Goal: Task Accomplishment & Management: Manage account settings

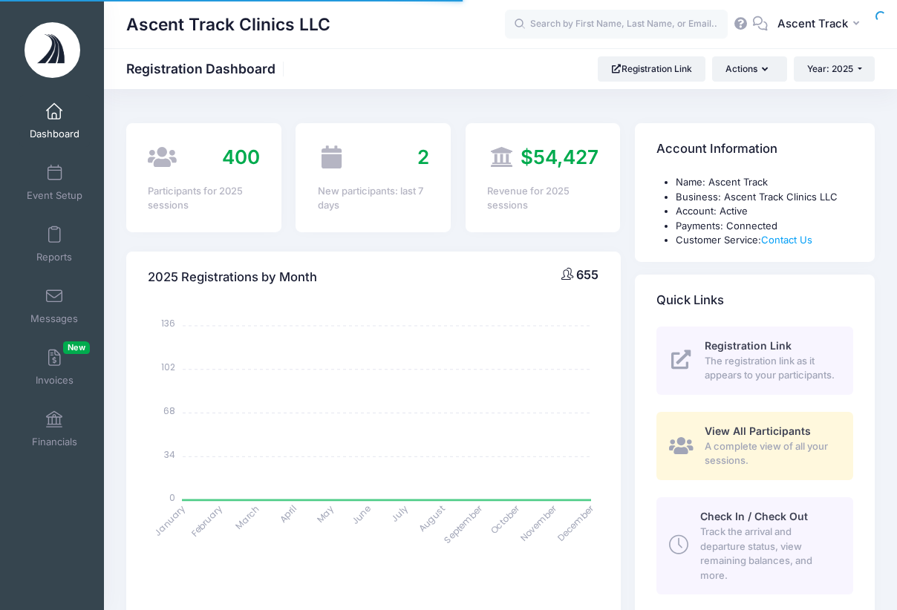
select select
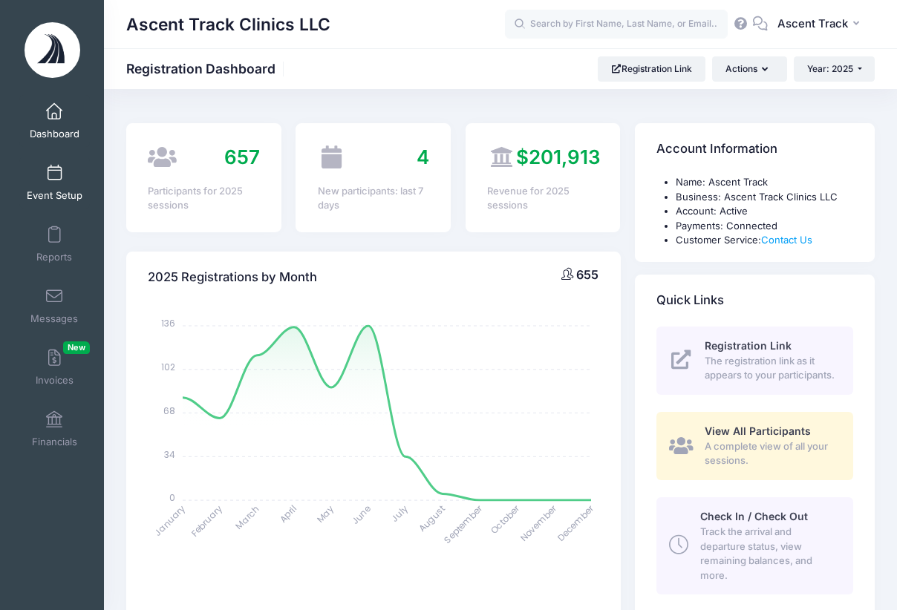
click at [36, 180] on link "Event Setup" at bounding box center [54, 183] width 71 height 52
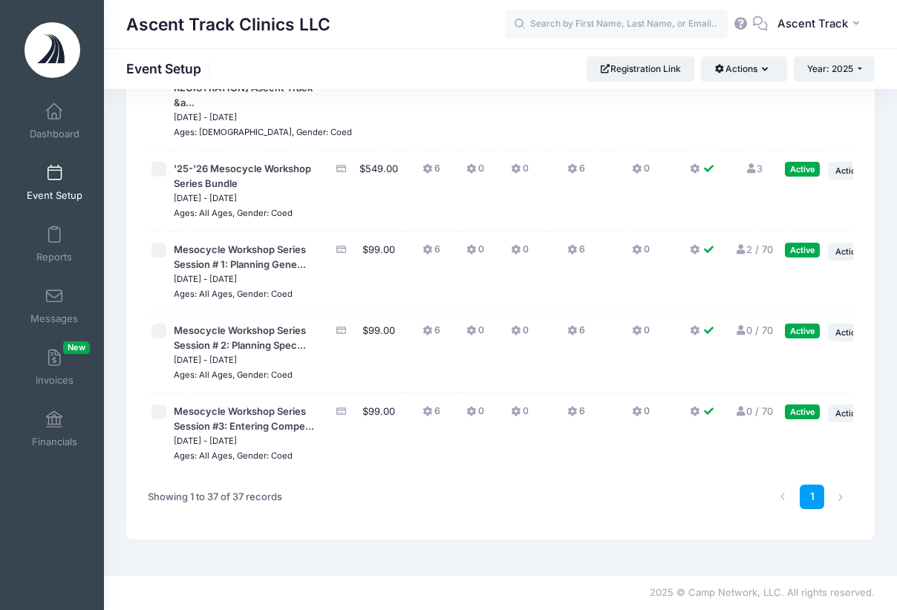
scroll to position [3194, 0]
click at [567, 345] on button "6" at bounding box center [576, 335] width 18 height 22
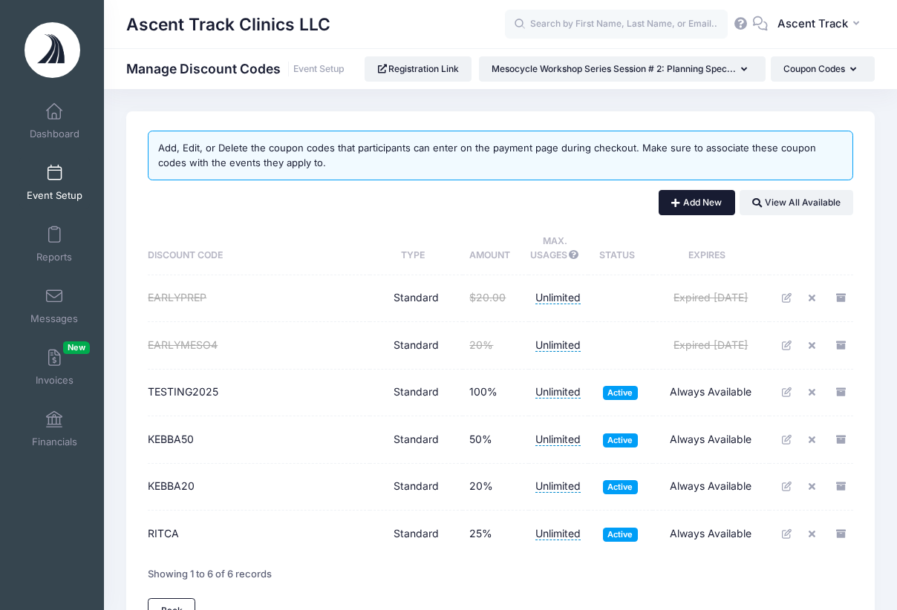
click at [707, 203] on button "Add New" at bounding box center [696, 202] width 76 height 25
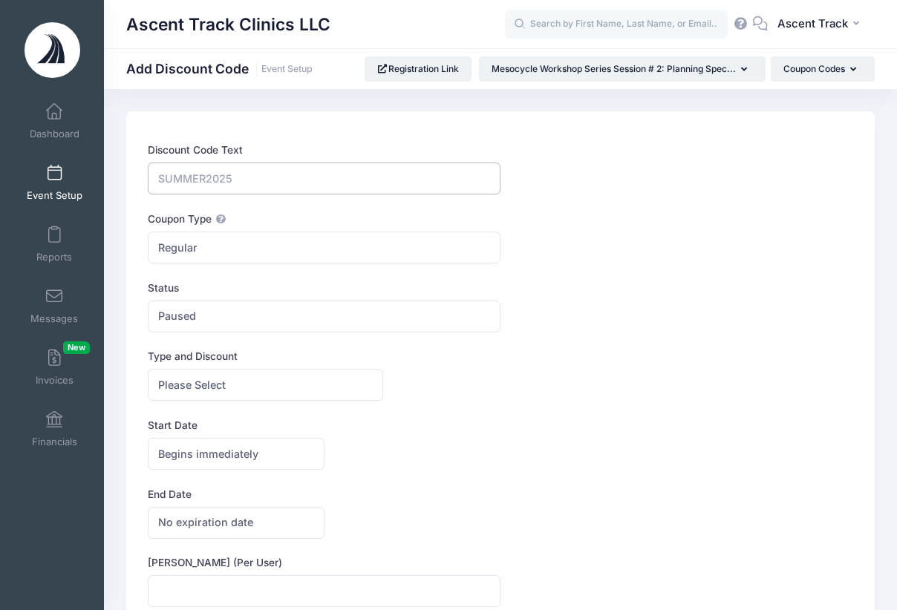
click at [342, 180] on input "Discount Code Text" at bounding box center [324, 179] width 353 height 32
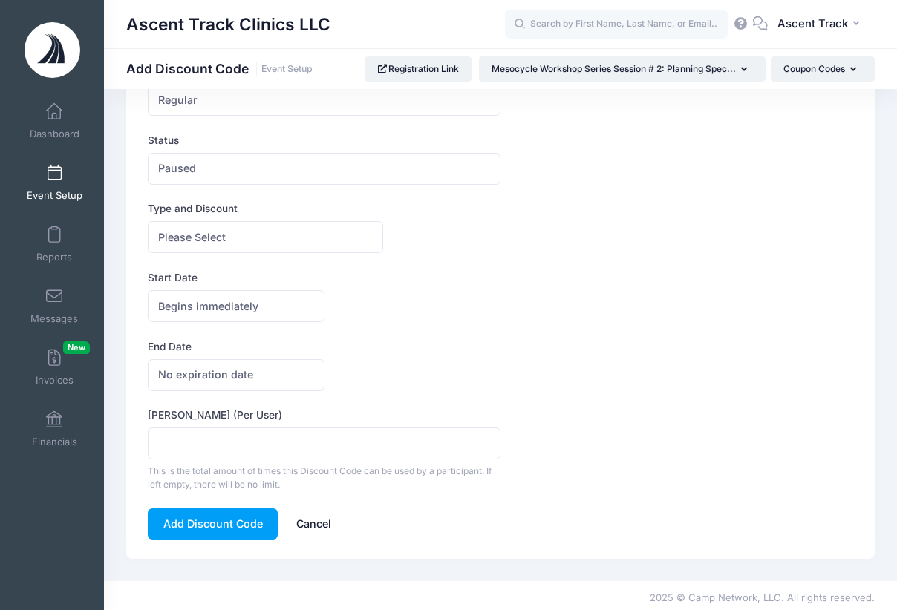
type input "NICK"
click at [264, 166] on span "Paused" at bounding box center [324, 169] width 353 height 32
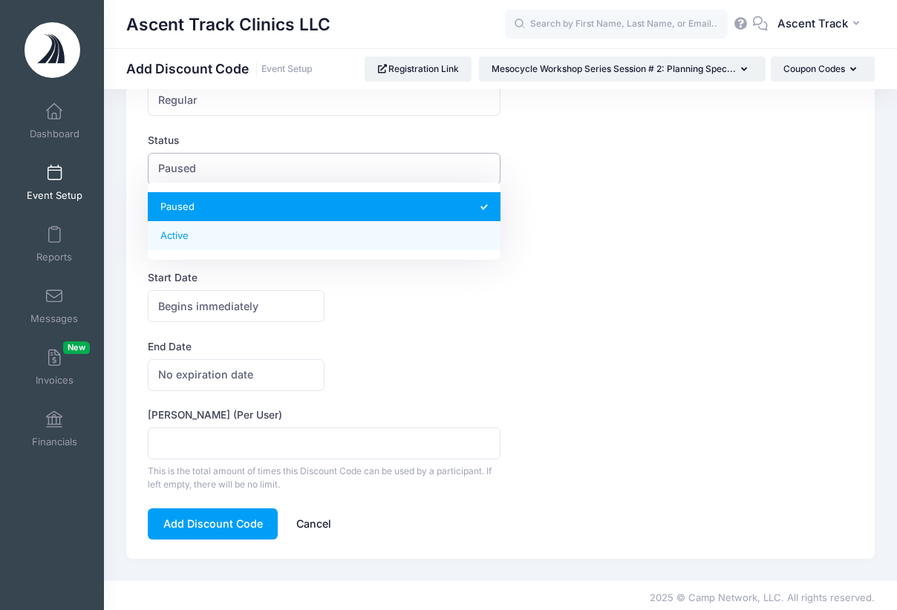
select select "1"
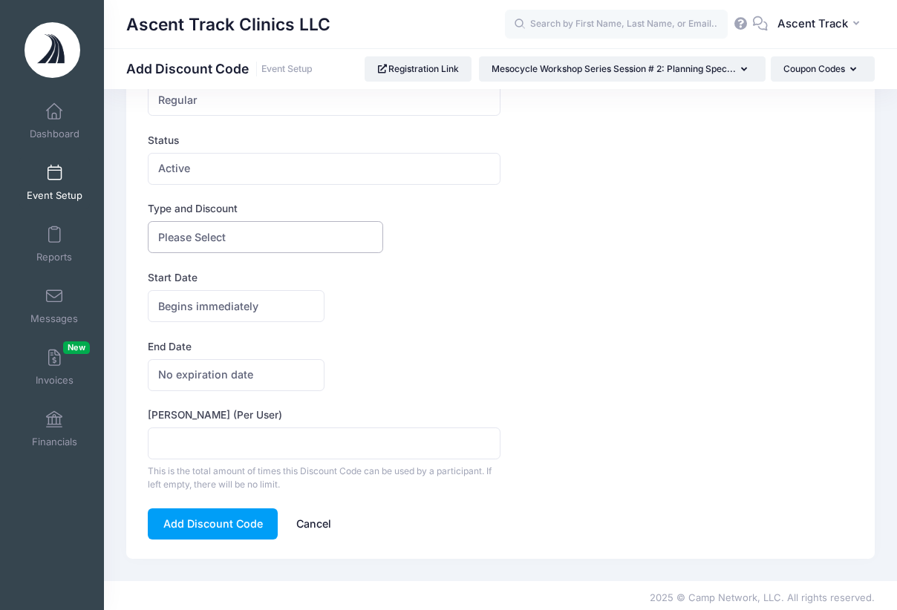
click at [248, 235] on span "Please Select" at bounding box center [265, 237] width 235 height 32
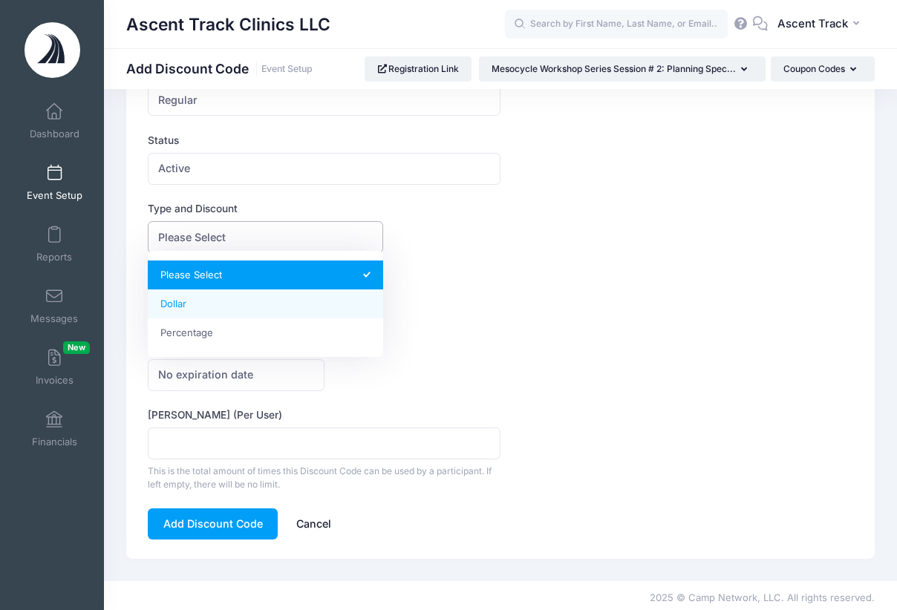
select select "1"
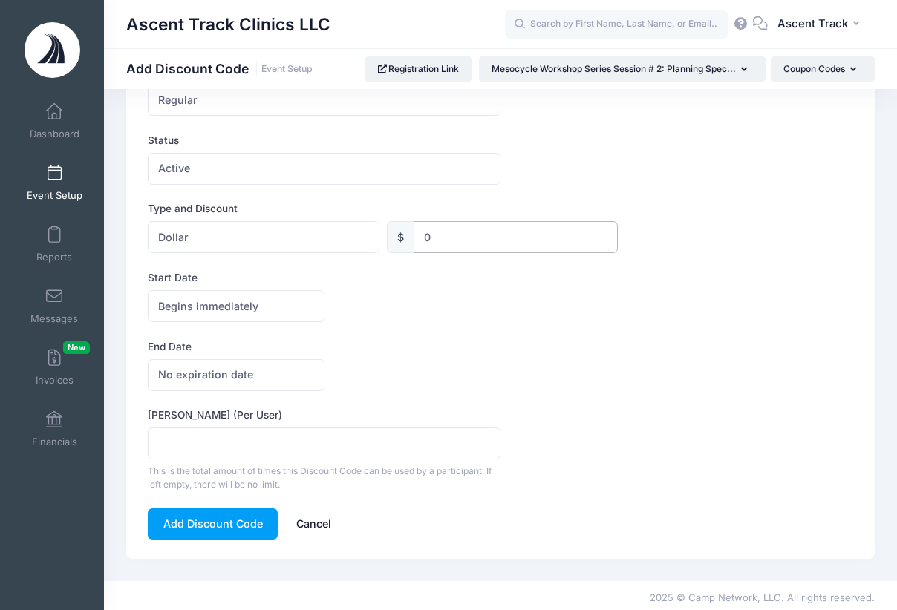
click at [475, 238] on input "0" at bounding box center [515, 237] width 205 height 32
drag, startPoint x: 393, startPoint y: 235, endPoint x: 365, endPoint y: 231, distance: 27.7
click at [365, 231] on div "Please Select Dollar Percentage Dollar $ 0 0 %" at bounding box center [383, 237] width 470 height 32
type input "20"
click at [221, 526] on button "Add Discount Code" at bounding box center [213, 524] width 130 height 32
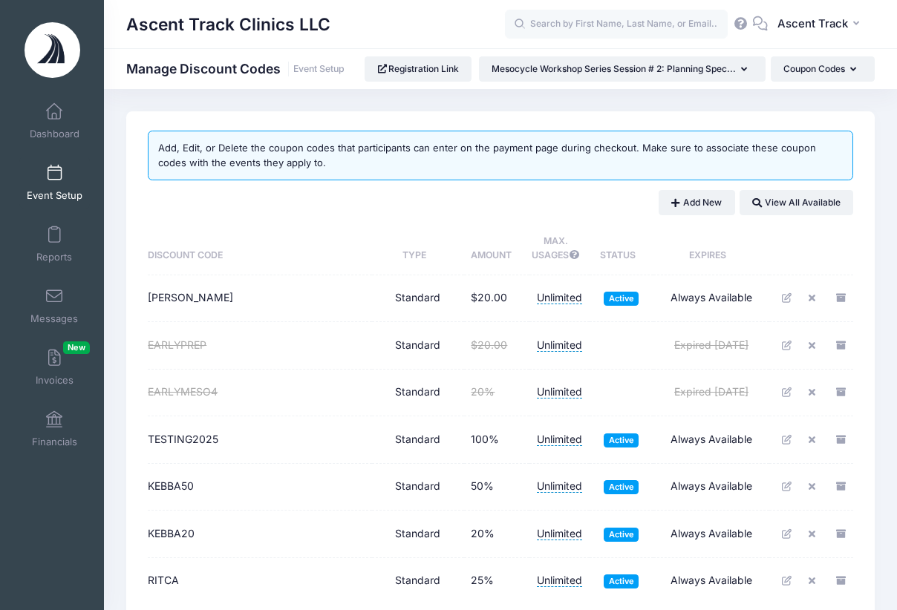
click at [45, 182] on link "Event Setup" at bounding box center [54, 183] width 71 height 52
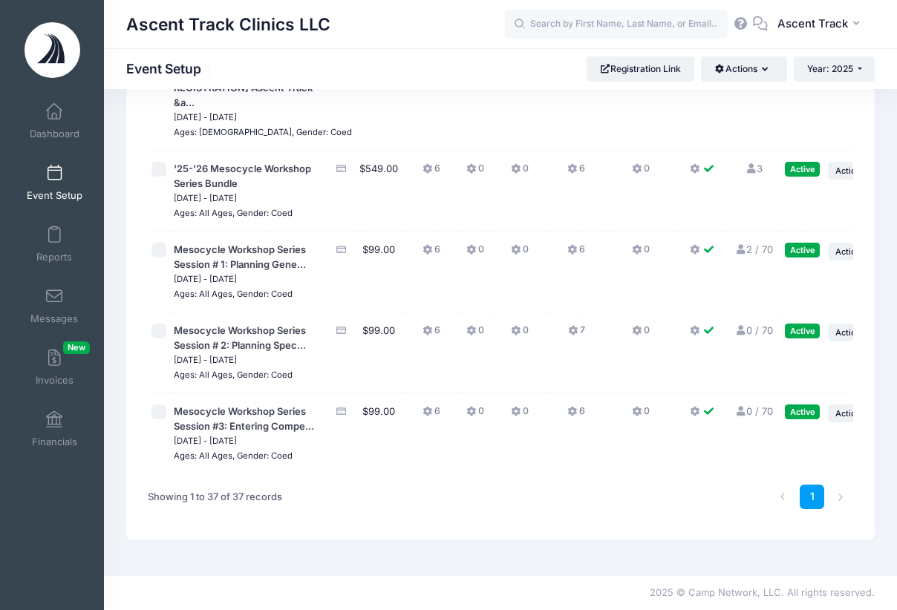
scroll to position [3355, 0]
click at [567, 250] on icon at bounding box center [573, 250] width 12 height 0
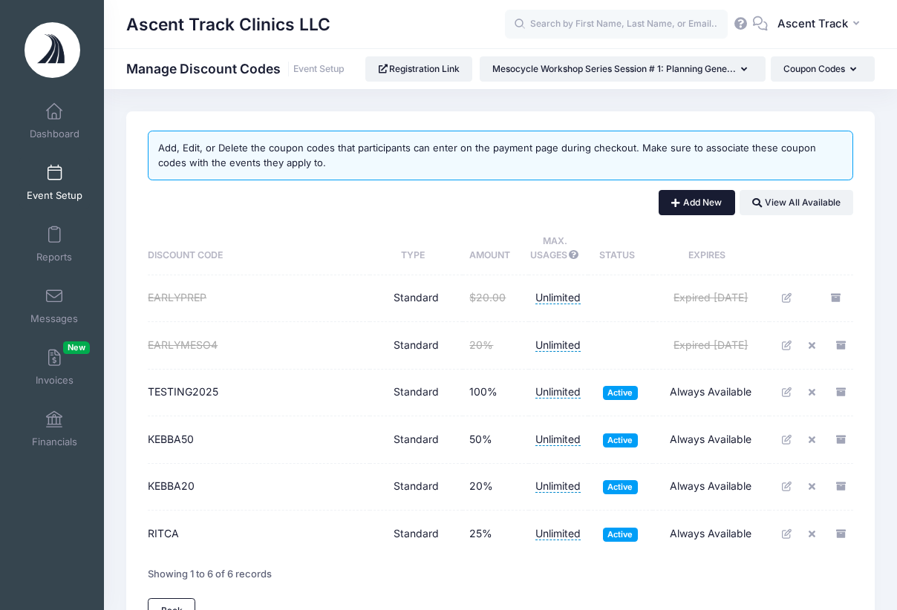
click at [717, 197] on button "Add New" at bounding box center [696, 202] width 76 height 25
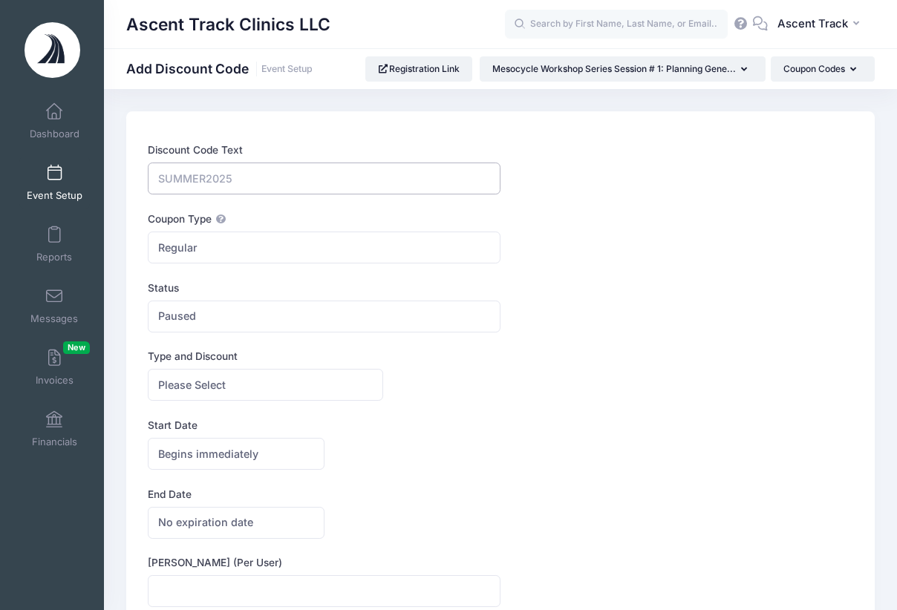
click at [304, 183] on input "Discount Code Text" at bounding box center [324, 179] width 353 height 32
type input "N"
type input "I"
type input "NICK"
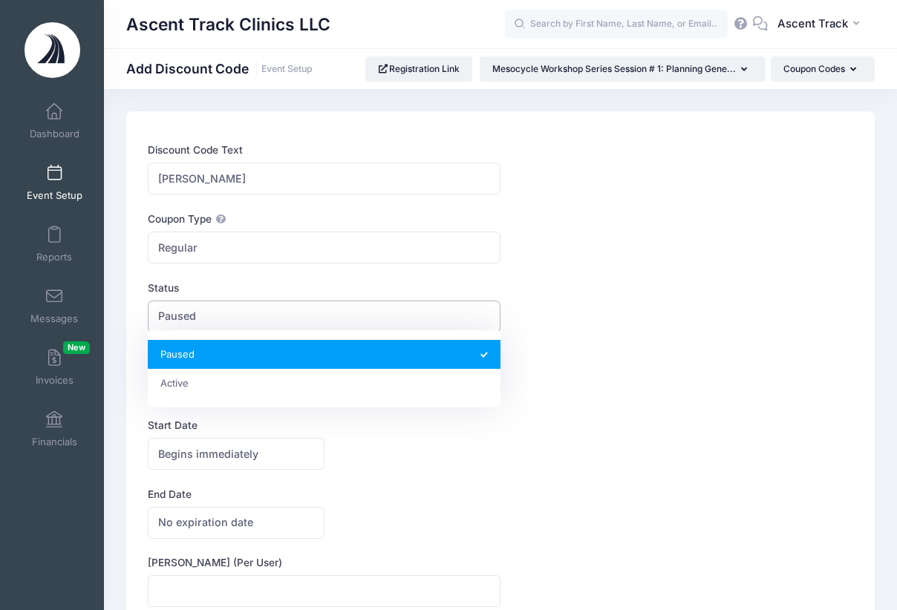
click at [246, 313] on span "Paused" at bounding box center [324, 317] width 353 height 32
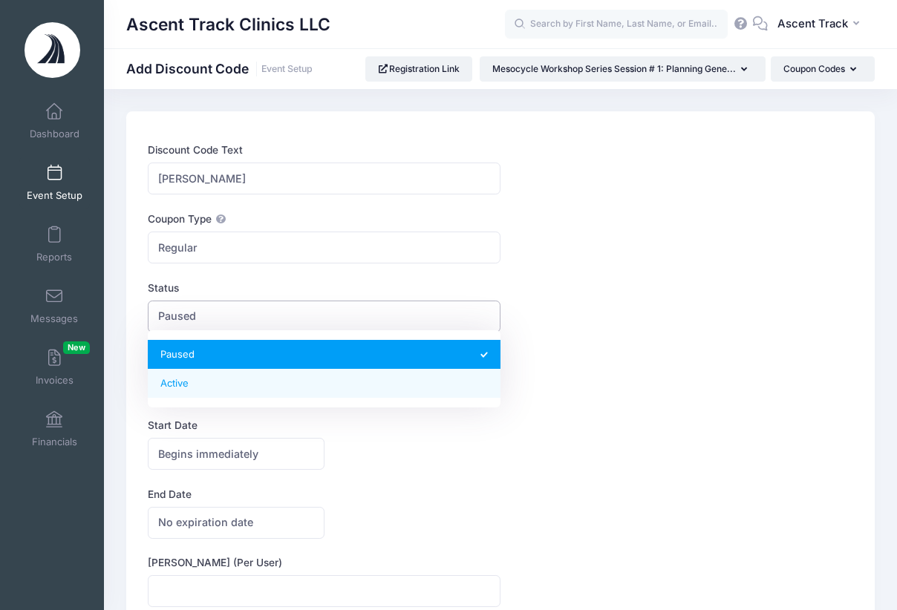
select select "1"
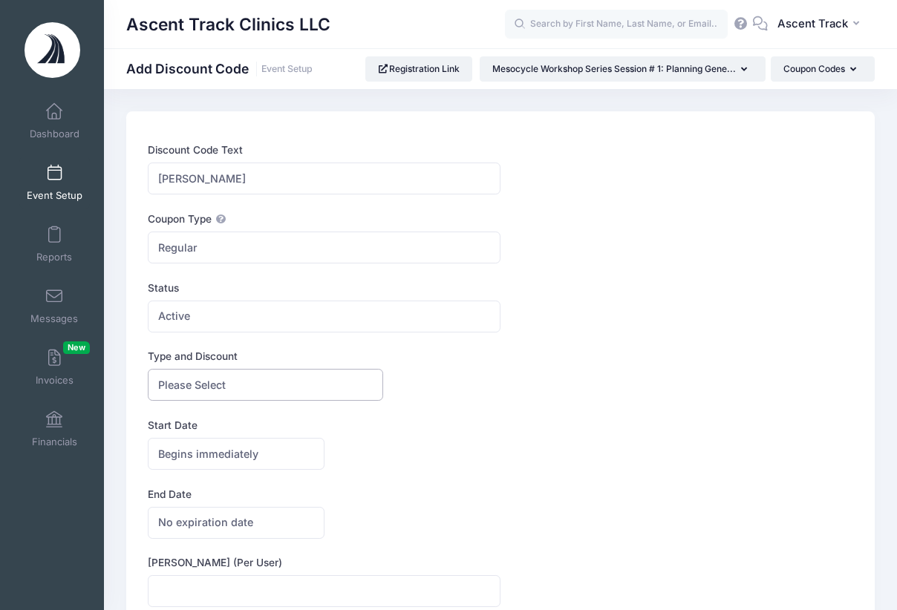
click at [226, 384] on span "Please Select" at bounding box center [192, 385] width 68 height 16
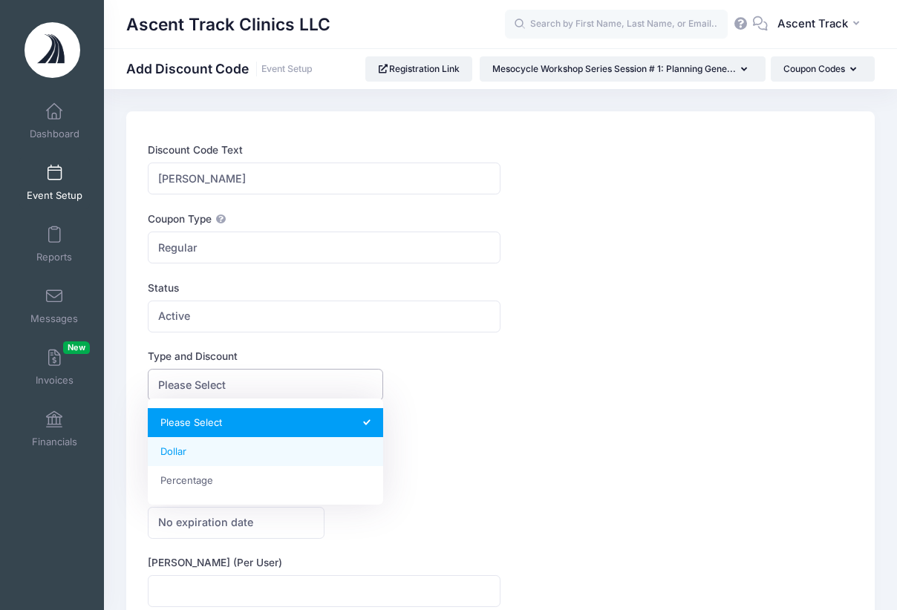
select select "1"
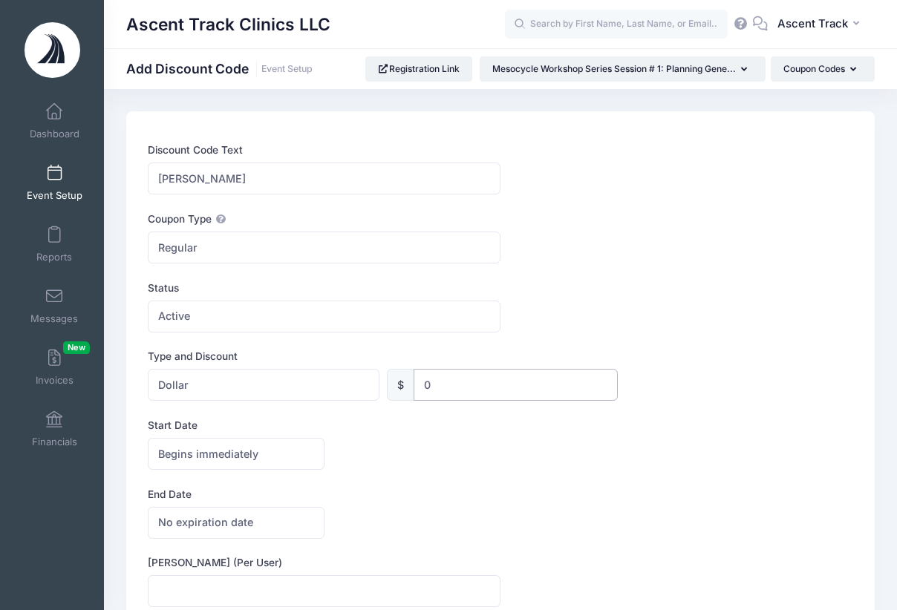
drag, startPoint x: 473, startPoint y: 390, endPoint x: 253, endPoint y: 362, distance: 221.5
click at [253, 362] on div "Type and Discount Please Select Dollar Percentage Dollar $ 0 0 %" at bounding box center [500, 375] width 705 height 52
type input "20"
click at [275, 418] on form "Discount Code Text NICK Coupon Type Regular Conditional Regular These coupons w…" at bounding box center [500, 415] width 705 height 545
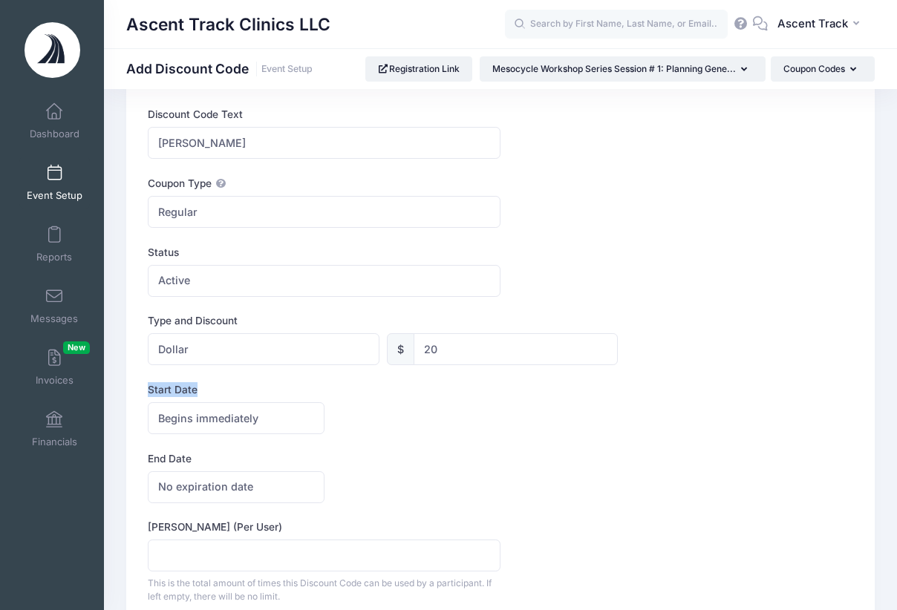
scroll to position [148, 0]
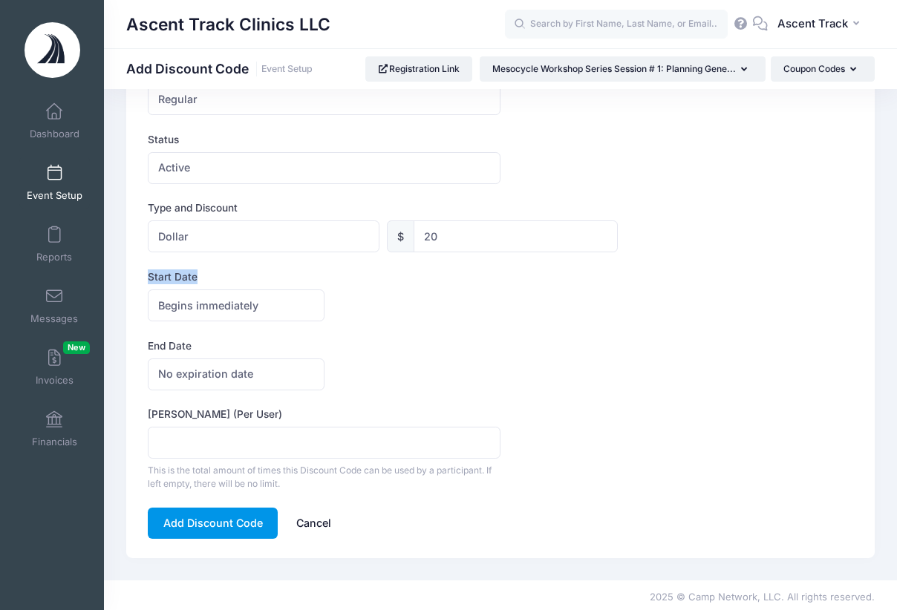
click at [210, 522] on button "Add Discount Code" at bounding box center [213, 524] width 130 height 32
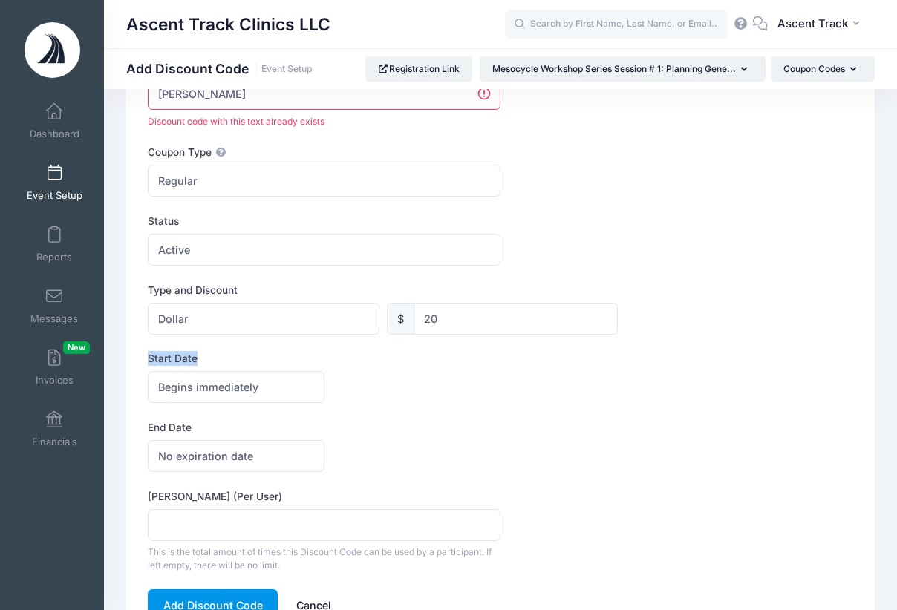
scroll to position [65, 0]
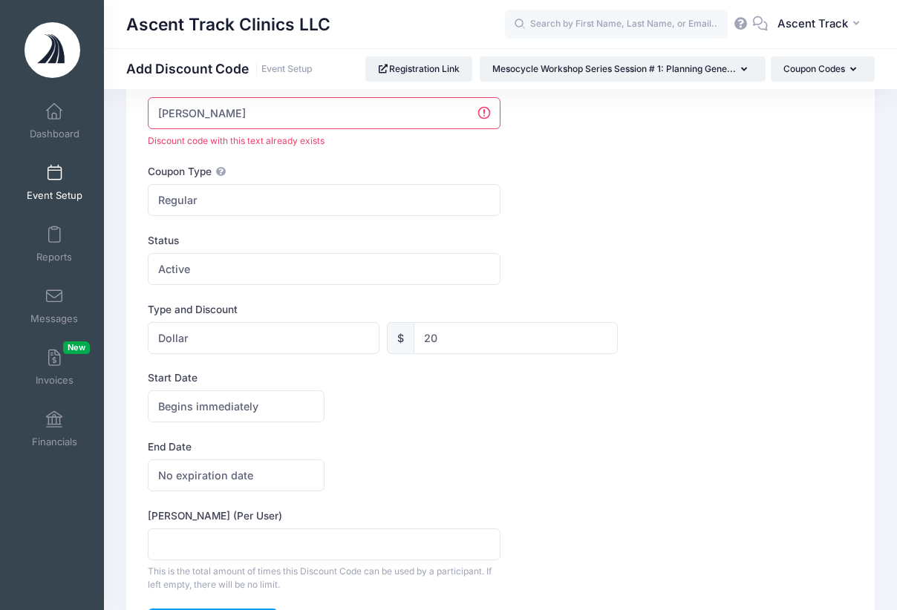
click at [191, 118] on input "NICK" at bounding box center [324, 113] width 353 height 32
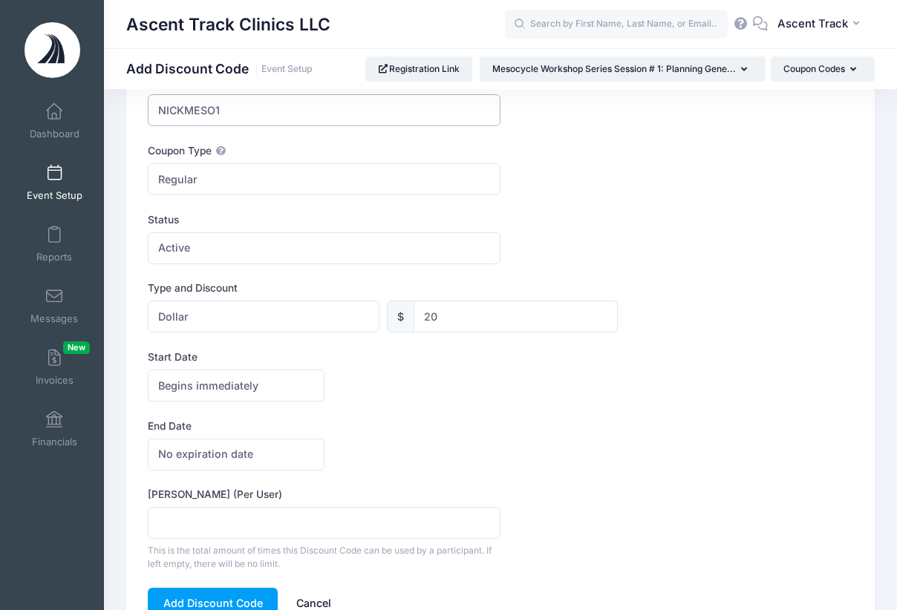
scroll to position [79, 0]
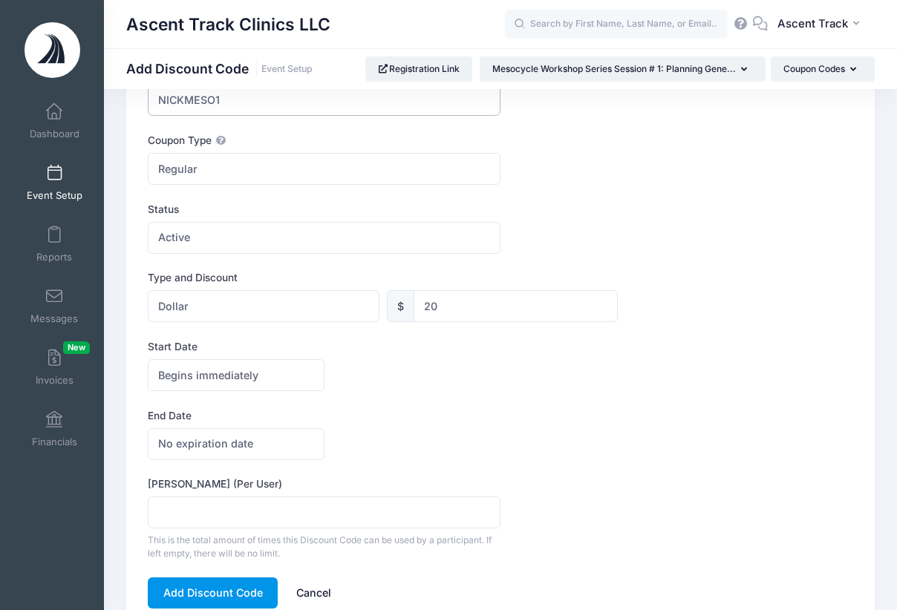
type input "NICKMESO1"
click at [210, 594] on button "Add Discount Code" at bounding box center [213, 594] width 130 height 32
